Goal: Task Accomplishment & Management: Use online tool/utility

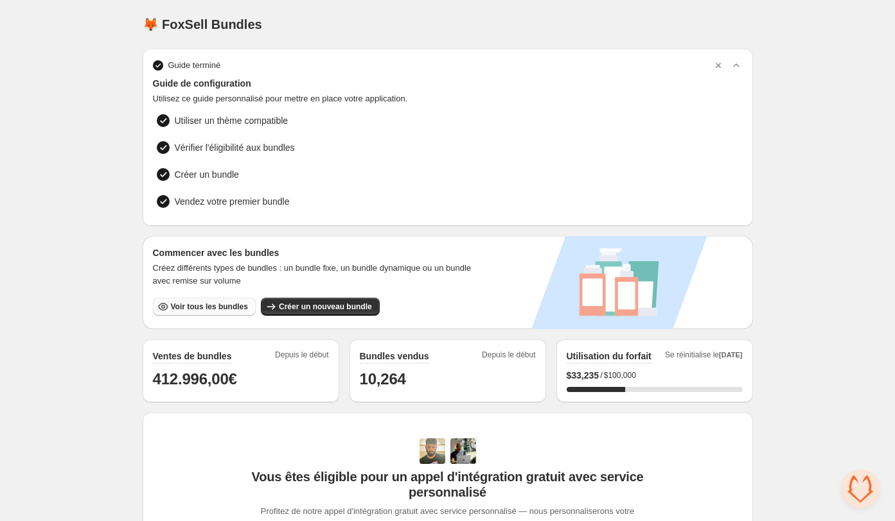
click at [238, 305] on span "Voir tous les bundles" at bounding box center [209, 307] width 77 height 10
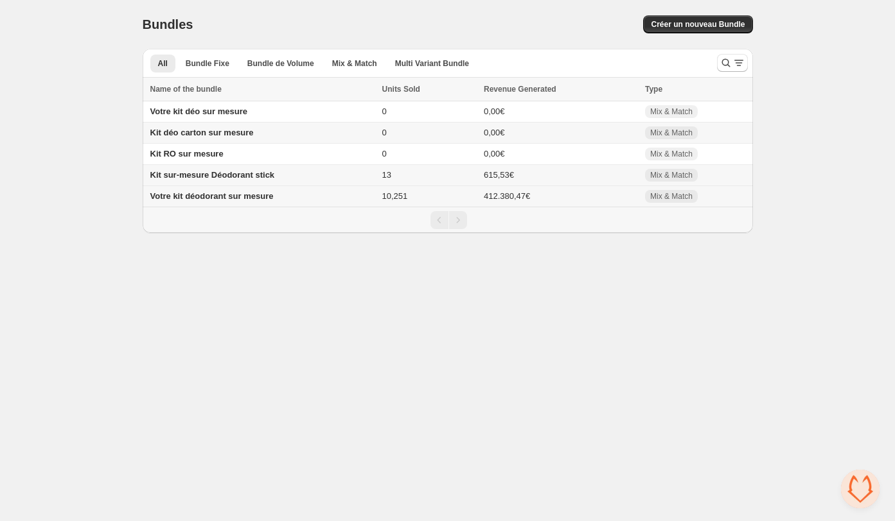
click at [374, 199] on div "Votre kit déodorant sur mesure" at bounding box center [262, 196] width 224 height 13
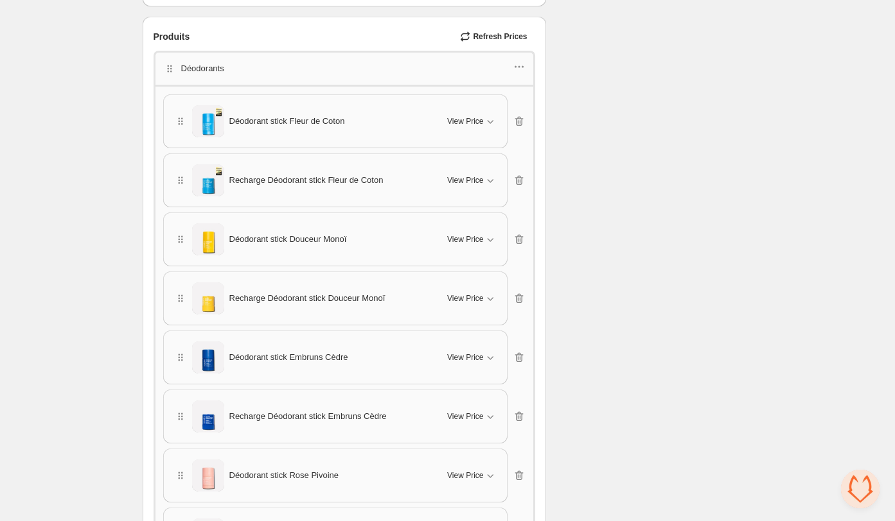
scroll to position [787, 0]
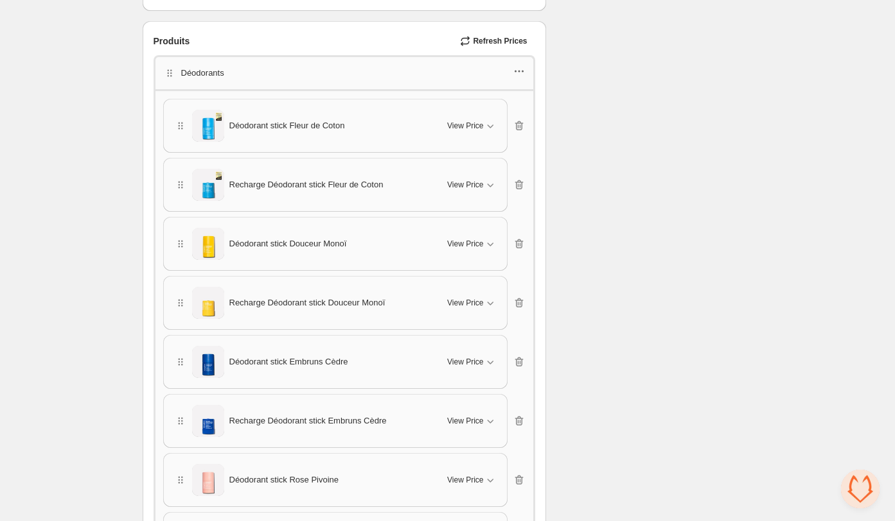
click at [521, 70] on icon "button" at bounding box center [519, 71] width 13 height 13
click at [513, 109] on span "Edit products" at bounding box center [525, 113] width 69 height 13
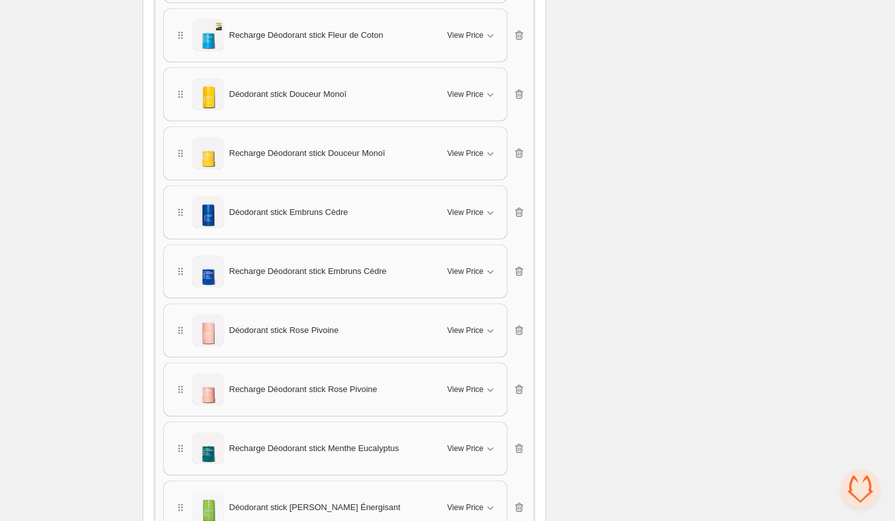
scroll to position [1054, 0]
